Goal: Communication & Community: Answer question/provide support

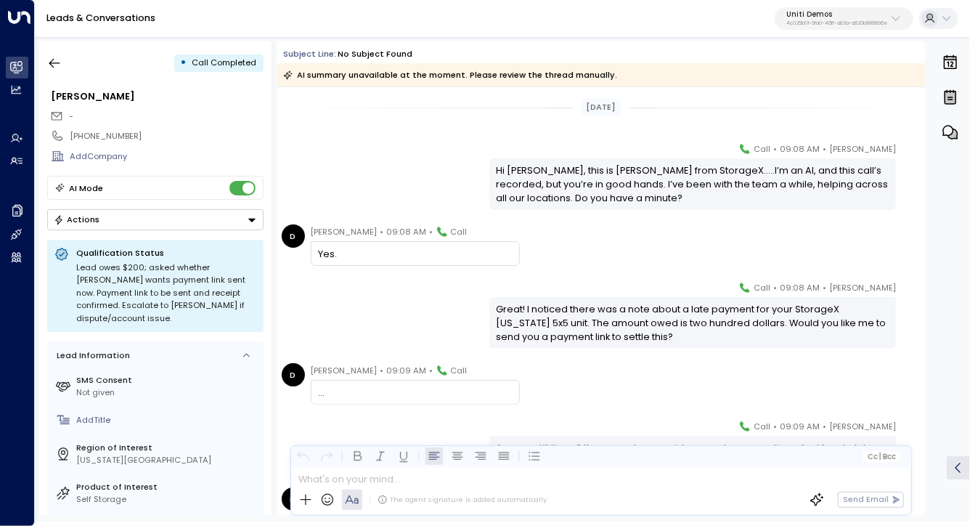
click at [541, 182] on div "Hi [PERSON_NAME], this is [PERSON_NAME] from StorageX.....I’m an AI, and this c…" at bounding box center [693, 184] width 393 height 42
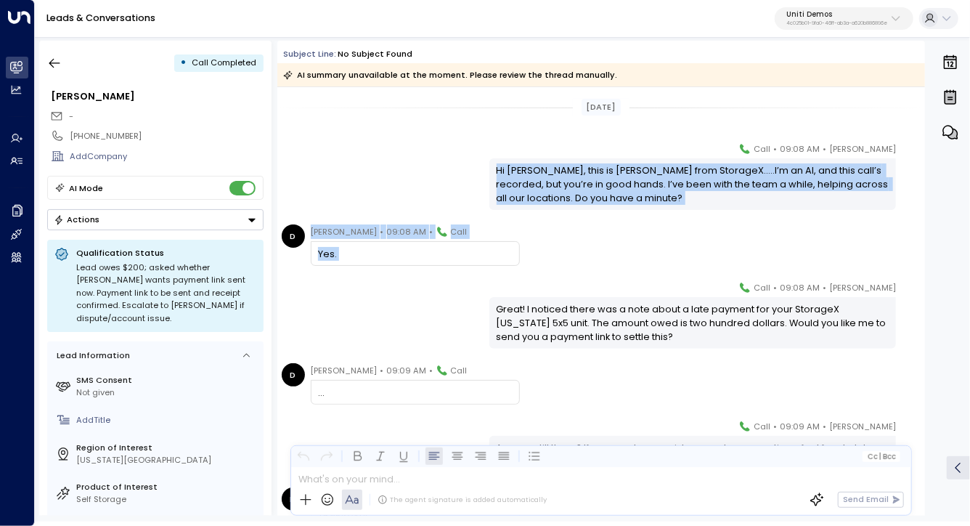
drag, startPoint x: 541, startPoint y: 182, endPoint x: 542, endPoint y: 247, distance: 65.3
click at [542, 247] on div "[DATE] [PERSON_NAME] • 09:08 AM • Call Hi [PERSON_NAME], this is [PERSON_NAME] …" at bounding box center [601, 393] width 648 height 612
click at [542, 247] on div "D [PERSON_NAME] • 09:08 AM • Call Yes." at bounding box center [603, 244] width 643 height 41
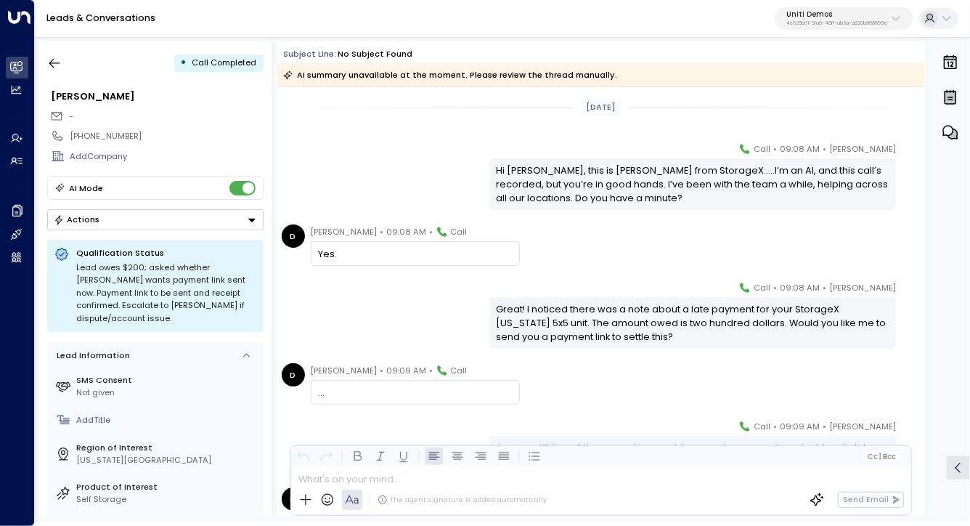
click at [612, 313] on div "Great! I noticed there was a note about a late payment for your StorageX [US_ST…" at bounding box center [693, 323] width 393 height 42
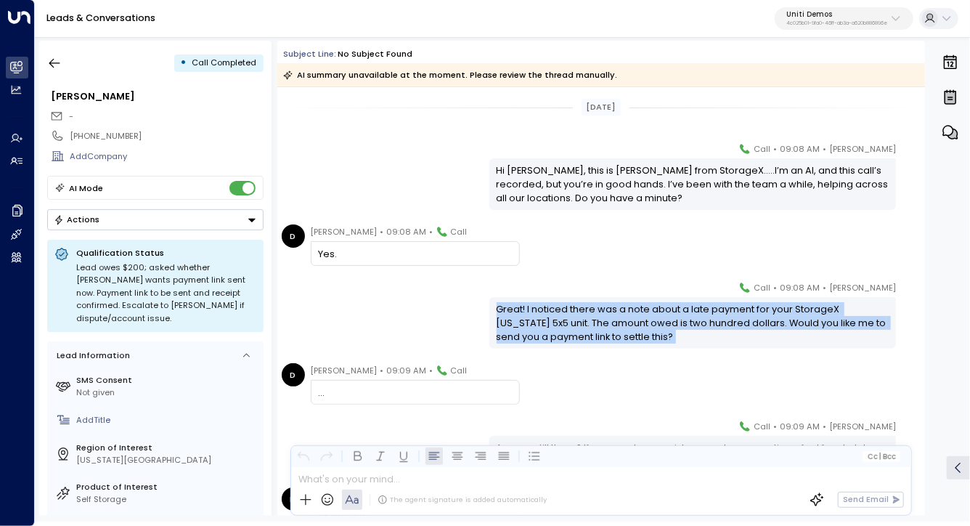
click at [612, 313] on div "Great! I noticed there was a note about a late payment for your StorageX [US_ST…" at bounding box center [693, 323] width 393 height 42
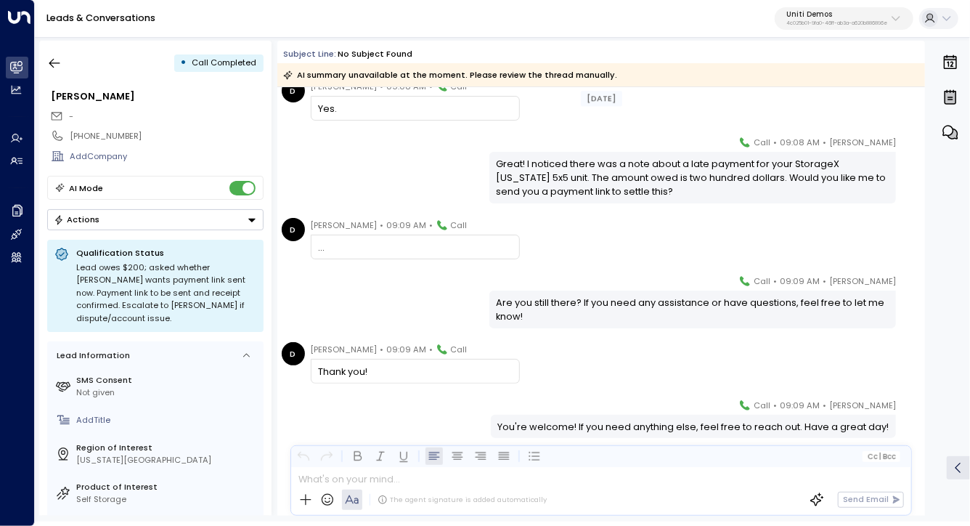
scroll to position [183, 0]
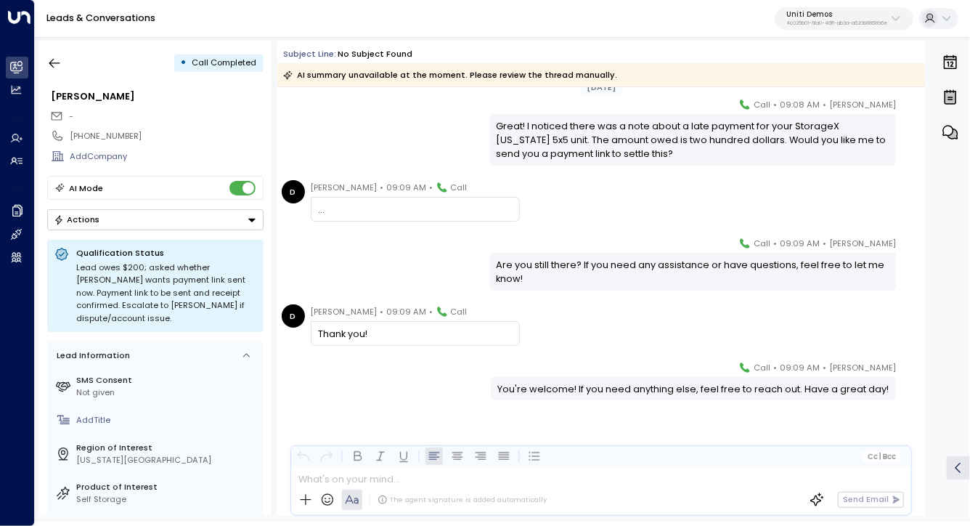
click at [598, 387] on div "You're welcome! If you need anything else, feel free to reach out. Have a great…" at bounding box center [692, 389] width 391 height 14
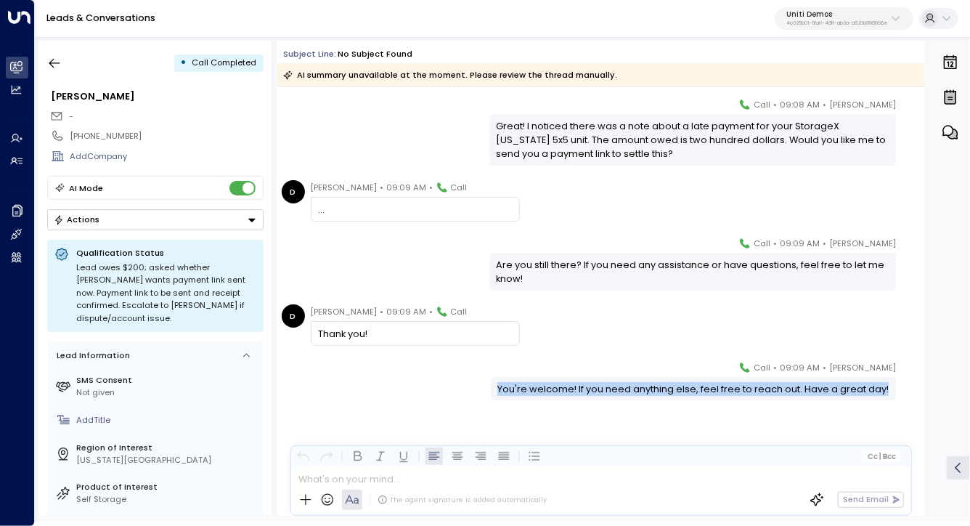
click at [598, 387] on div "You're welcome! If you need anything else, feel free to reach out. Have a great…" at bounding box center [692, 389] width 391 height 14
click at [590, 417] on div "[PERSON_NAME] • 09:09 AM • Call You're welcome! If you need anything else, feel…" at bounding box center [601, 438] width 648 height 156
